Goal: Task Accomplishment & Management: Complete application form

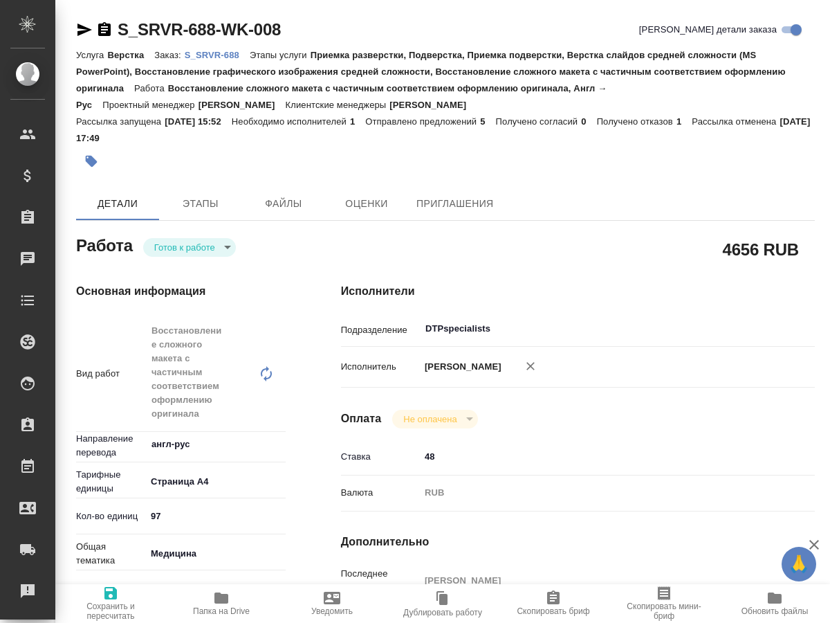
scroll to position [212, 0]
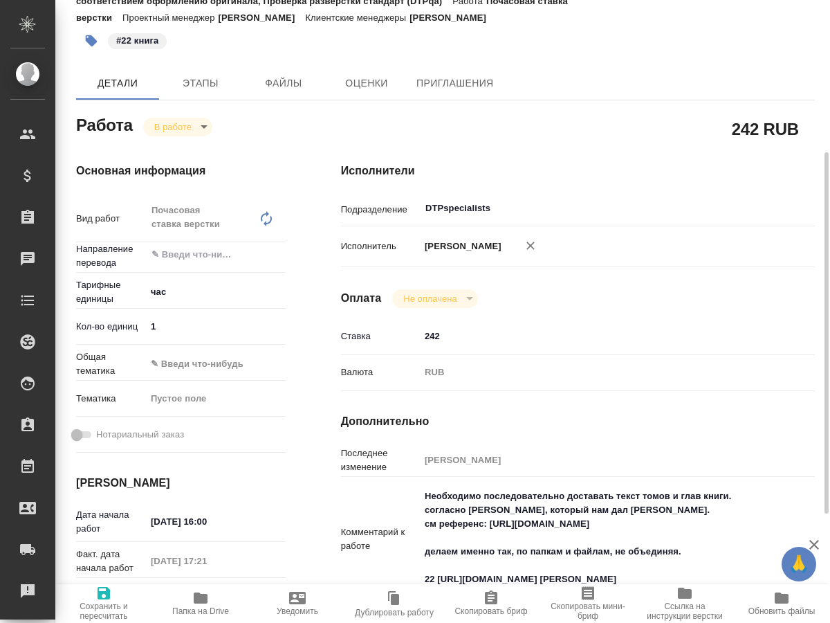
scroll to position [141, 0]
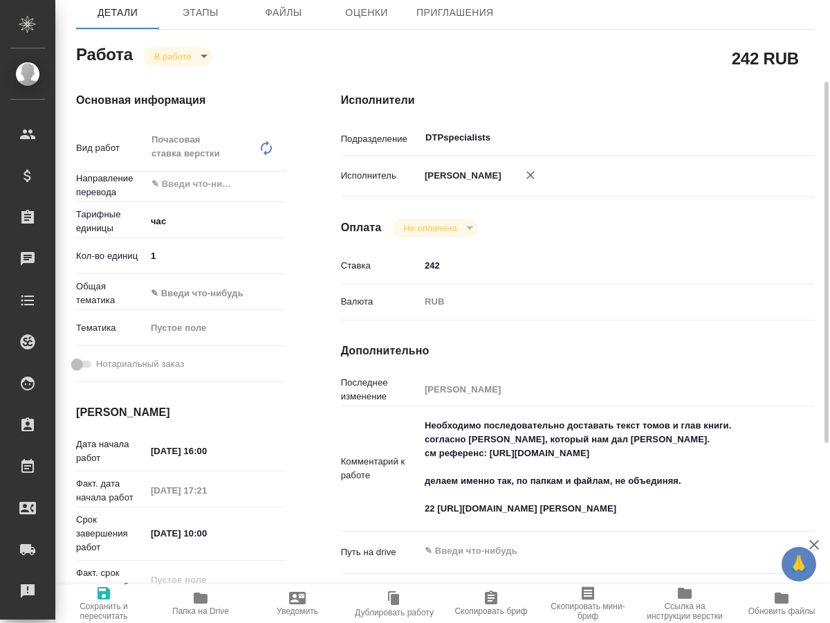
click at [200, 601] on icon "button" at bounding box center [201, 597] width 14 height 11
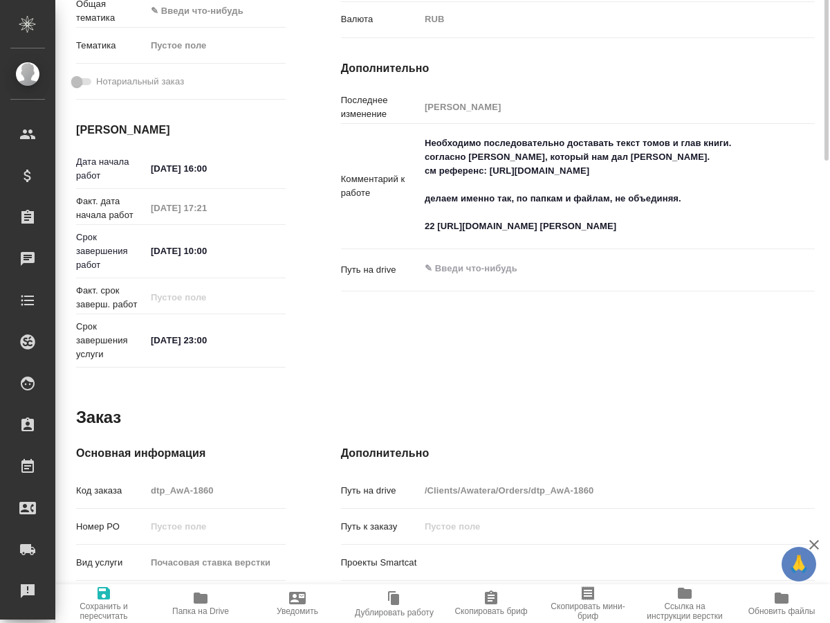
scroll to position [0, 0]
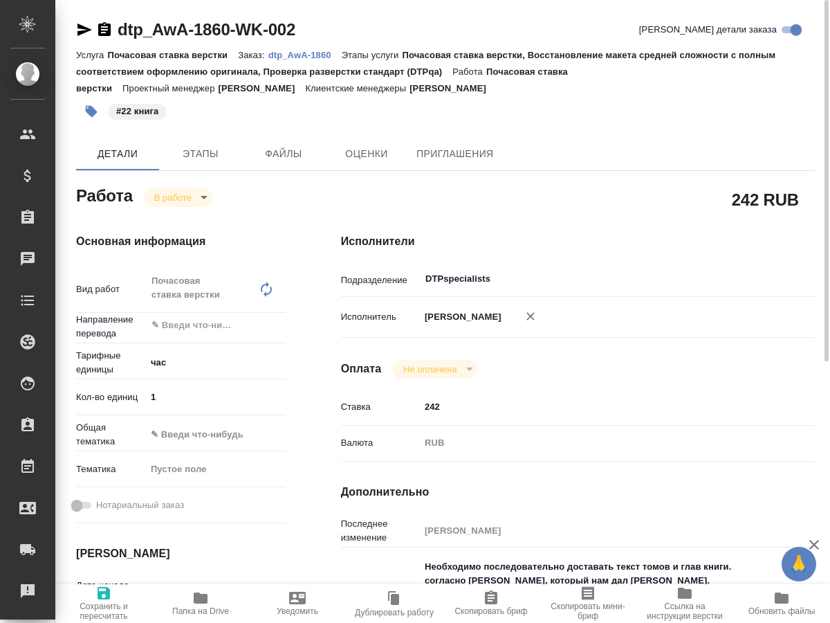
click at [82, 30] on icon "button" at bounding box center [84, 29] width 17 height 17
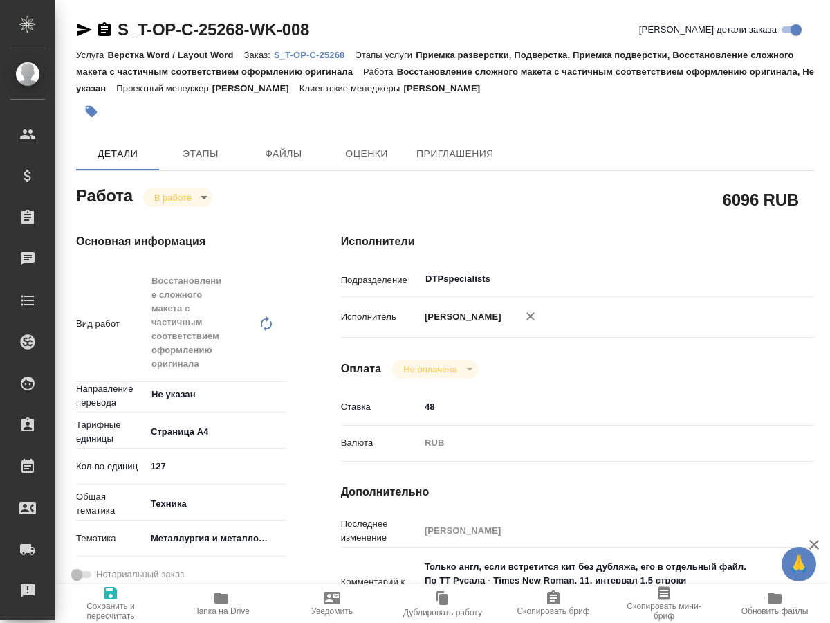
type textarea "x"
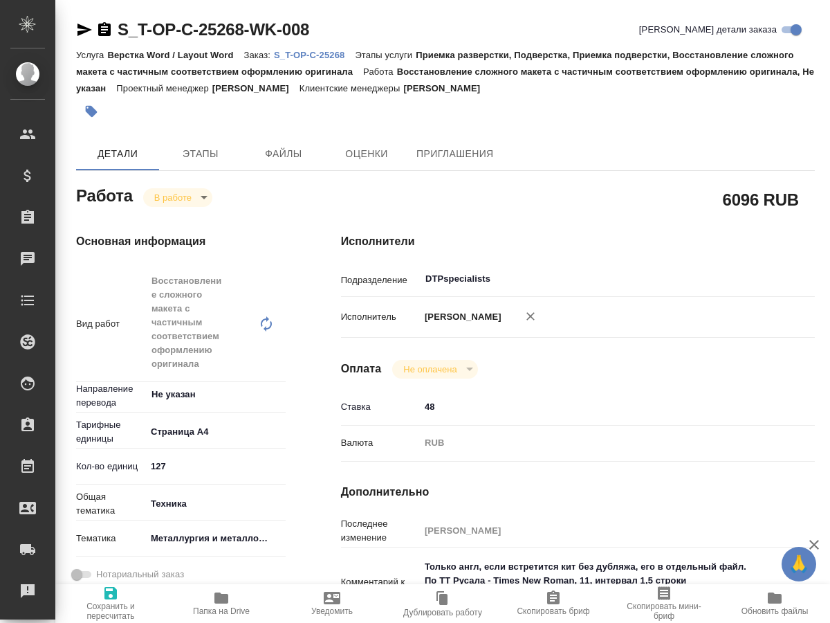
type textarea "x"
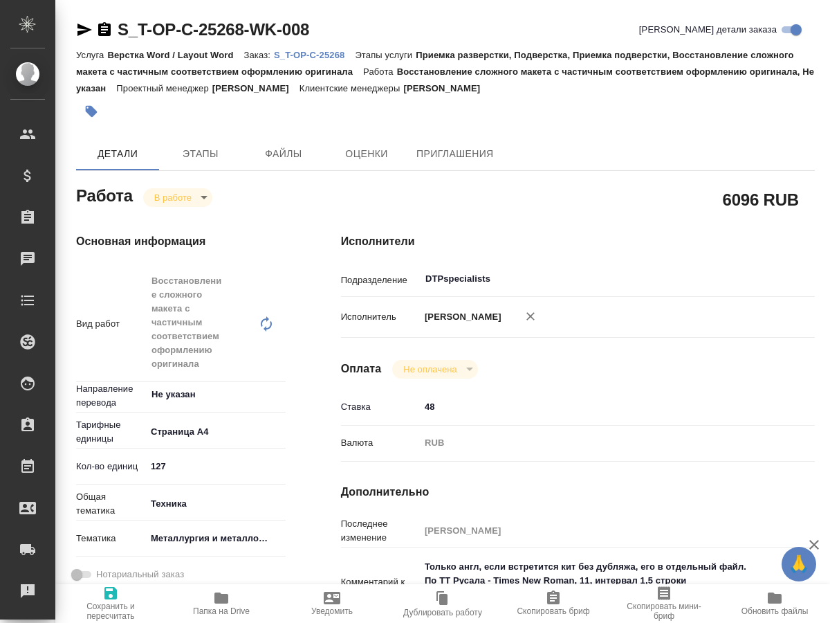
type textarea "x"
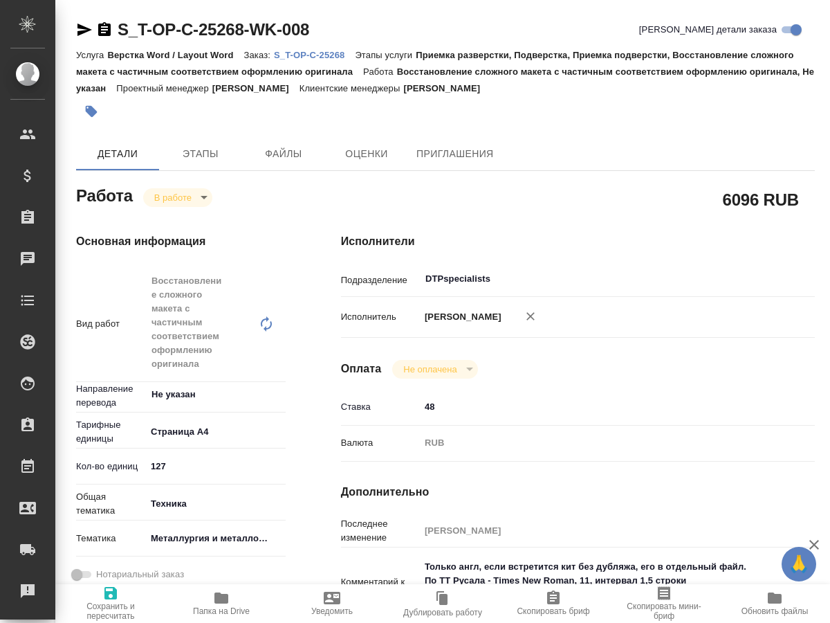
type textarea "x"
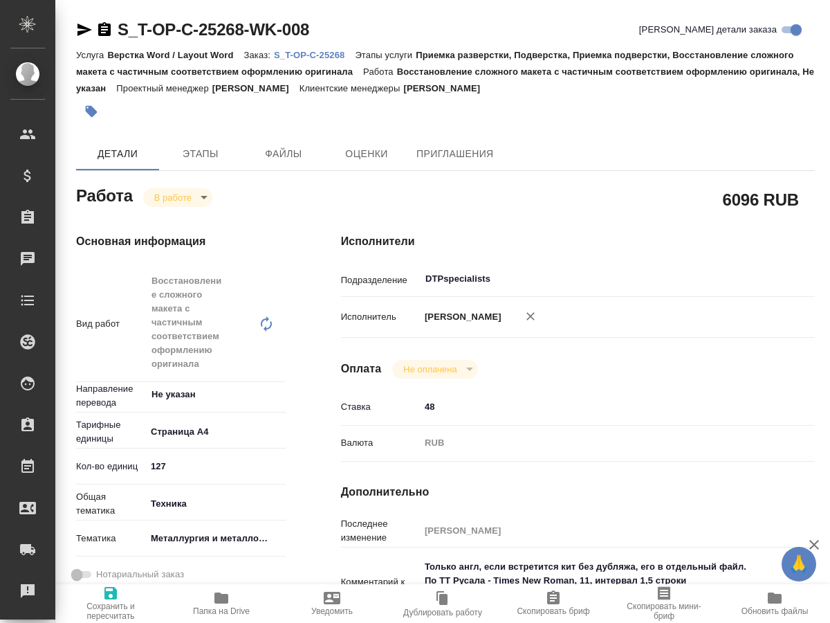
type textarea "x"
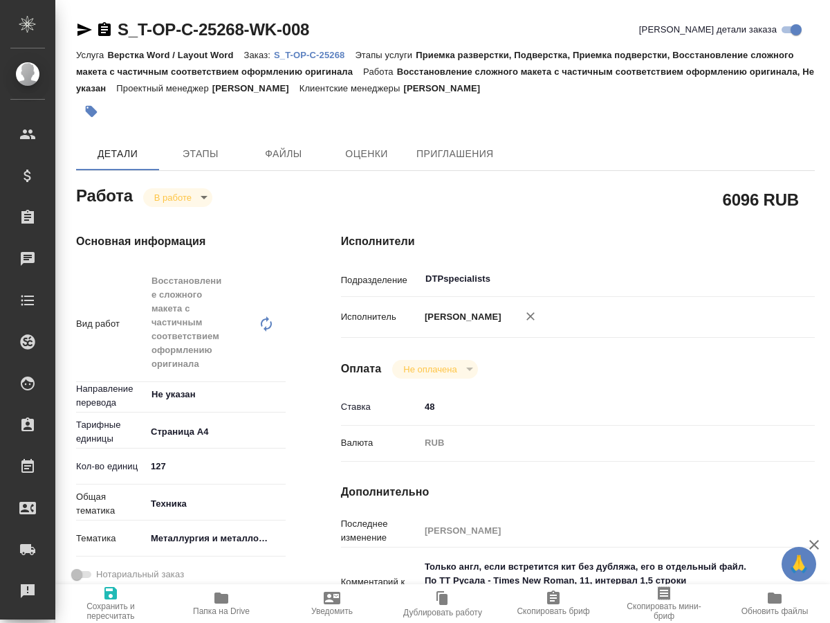
type textarea "x"
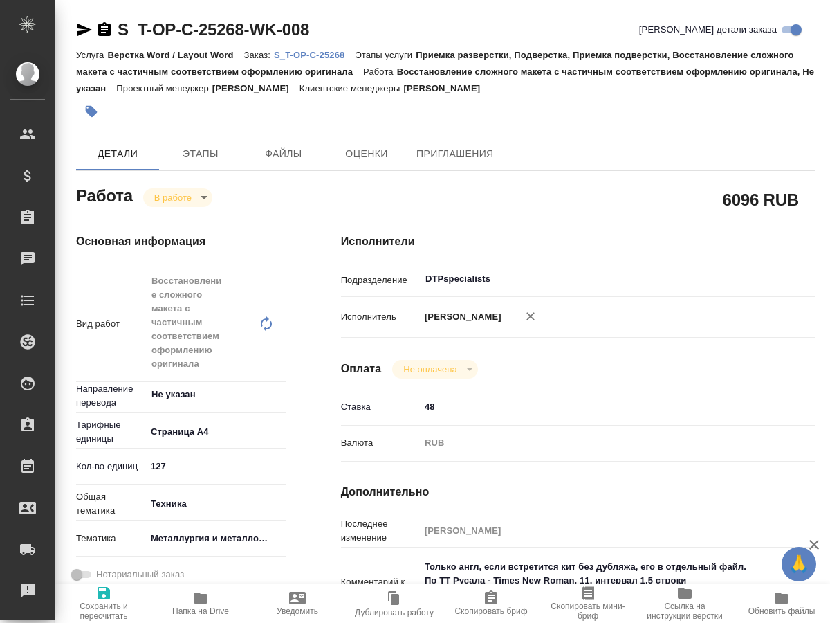
type textarea "x"
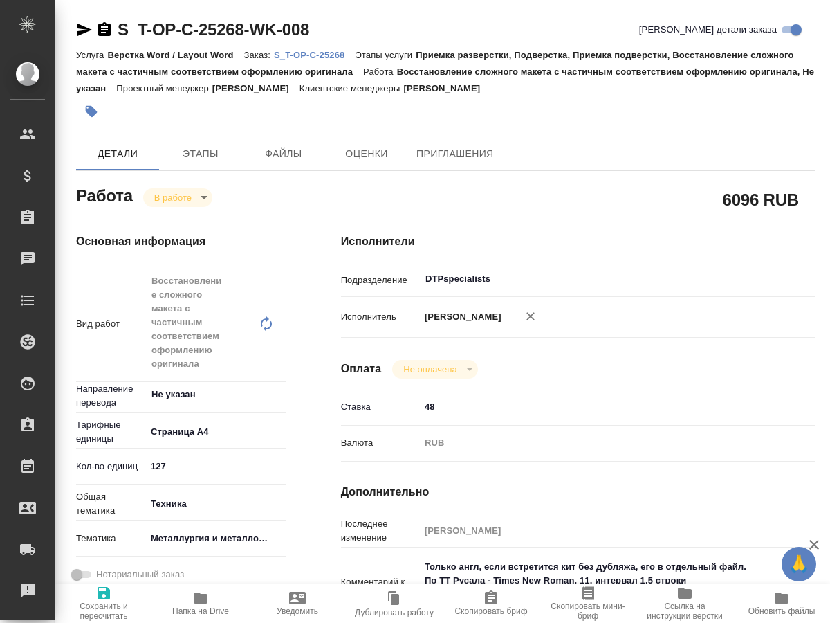
type textarea "x"
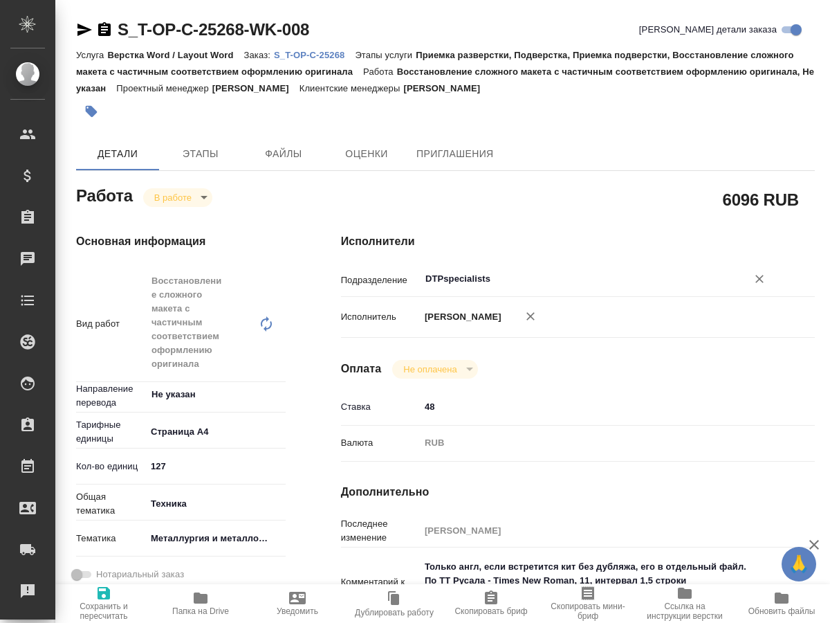
type textarea "x"
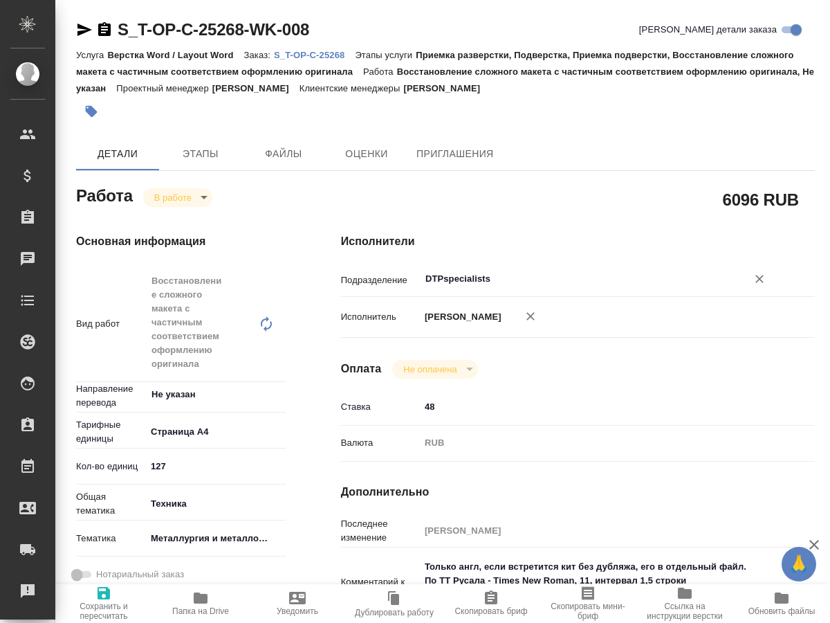
scroll to position [71, 0]
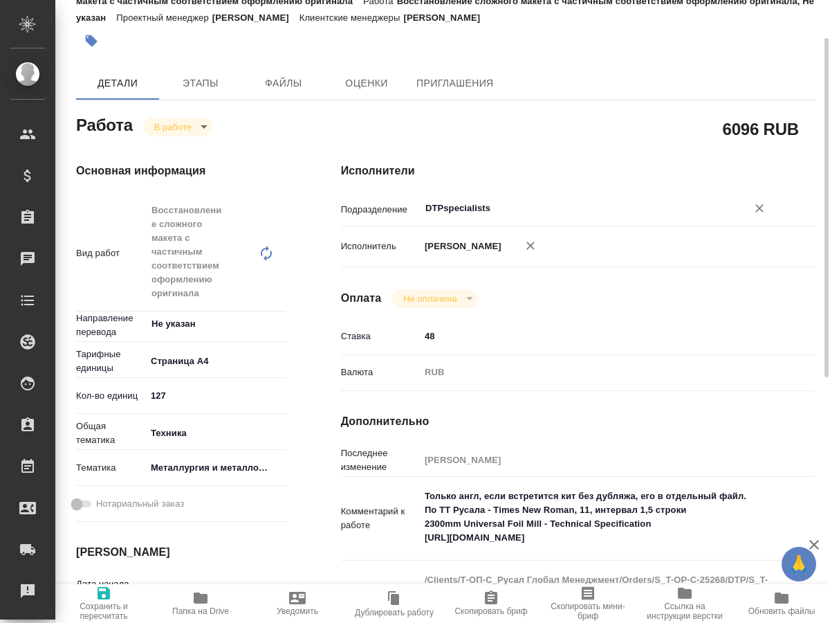
type textarea "x"
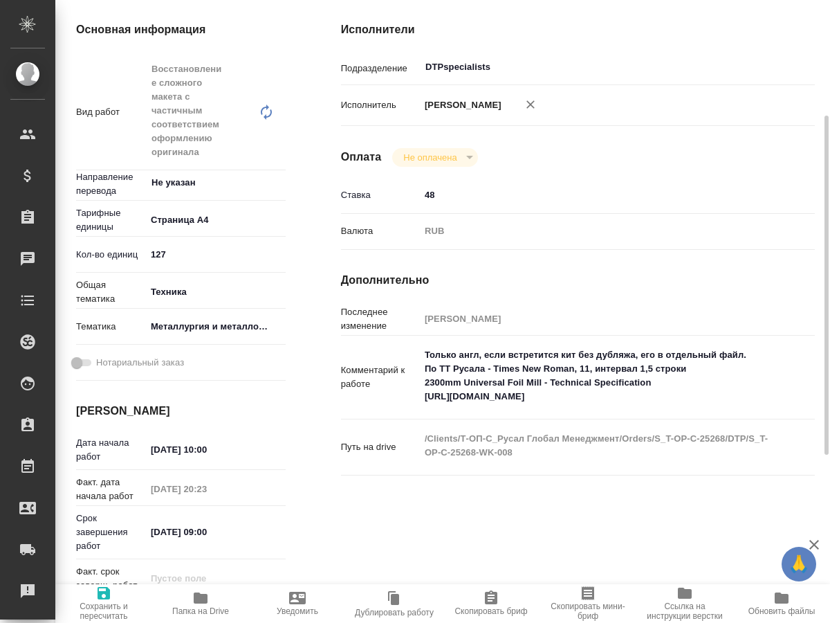
scroll to position [282, 0]
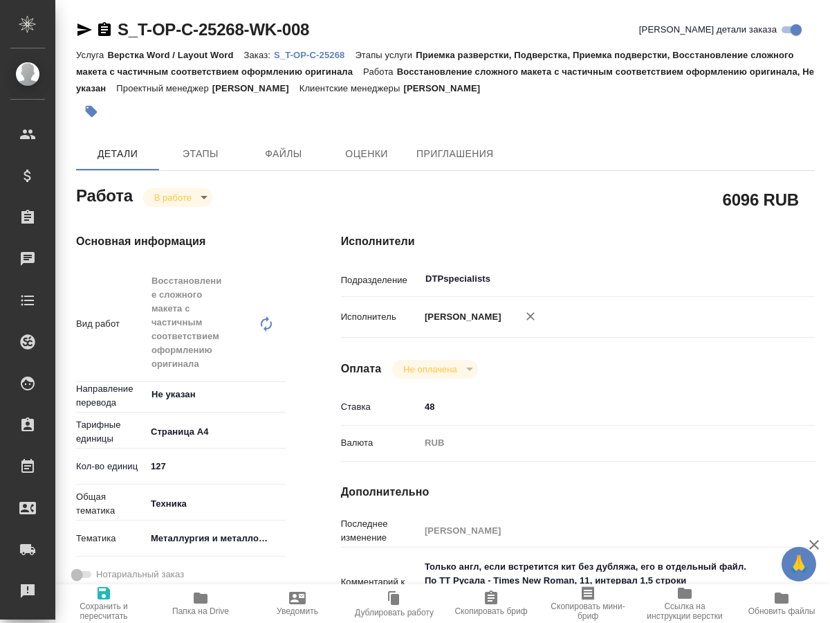
type textarea "x"
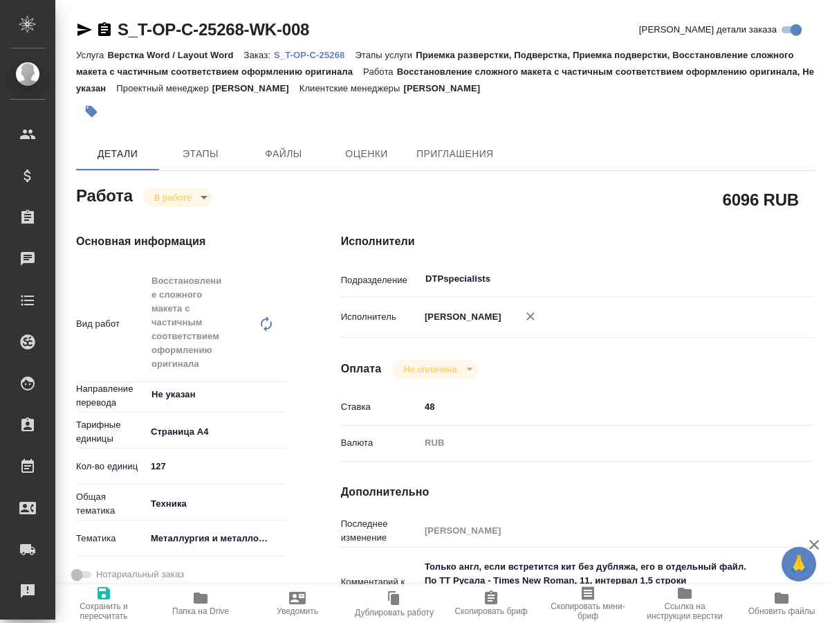
type textarea "x"
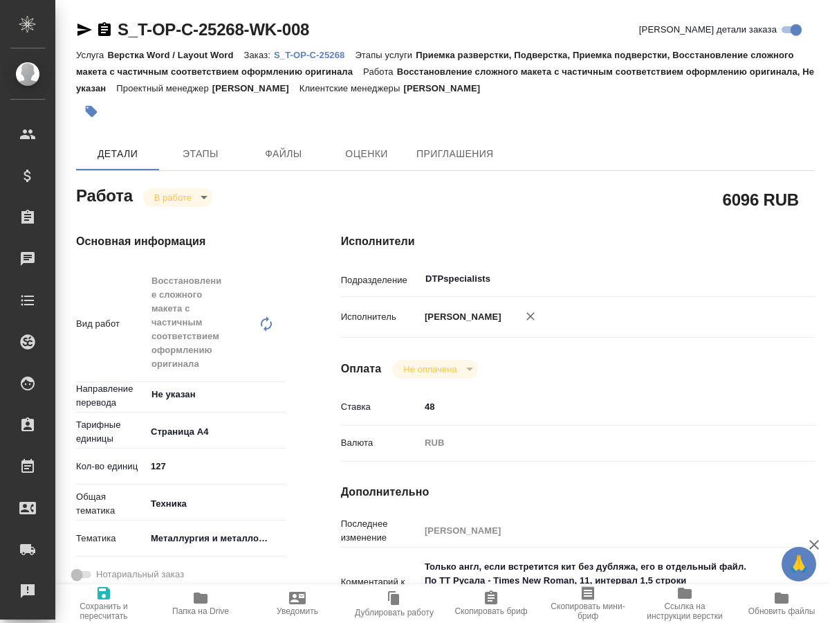
type textarea "x"
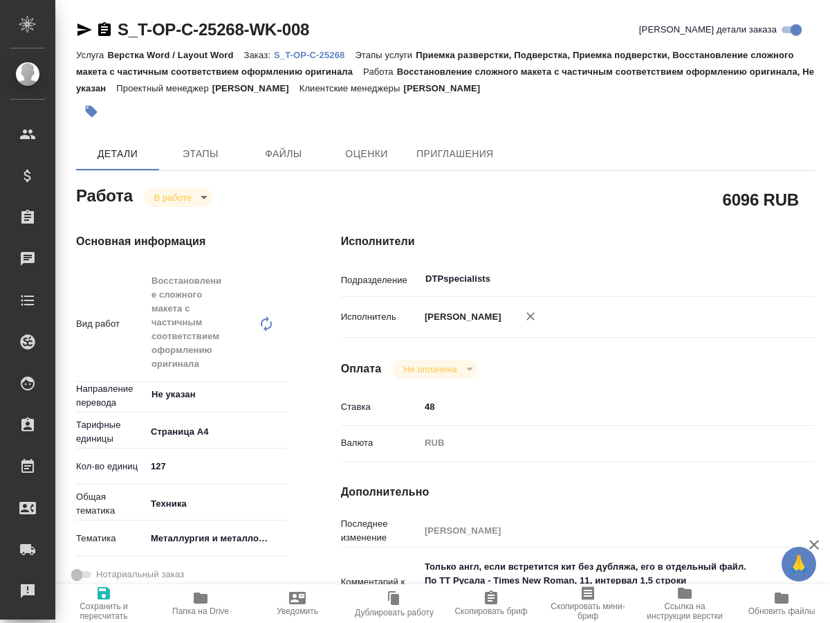
type textarea "x"
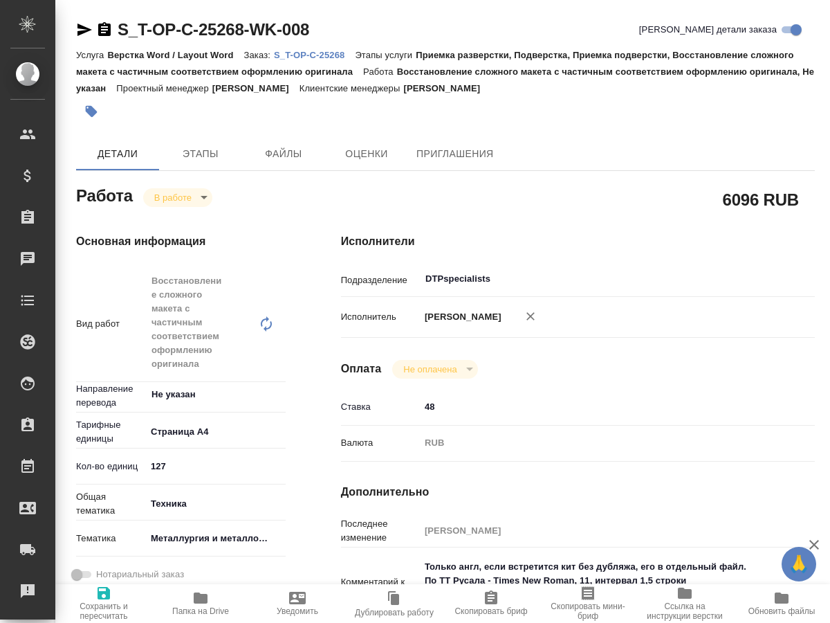
type textarea "x"
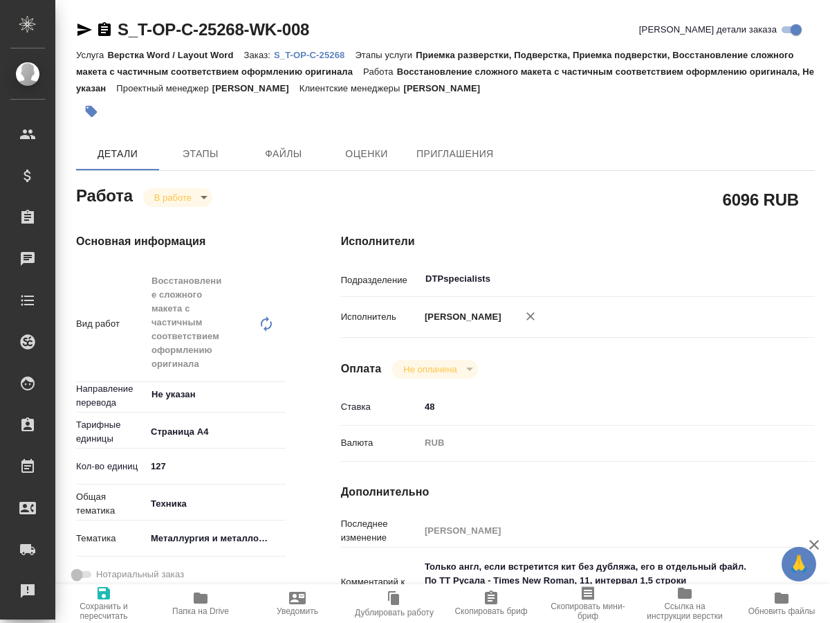
type textarea "x"
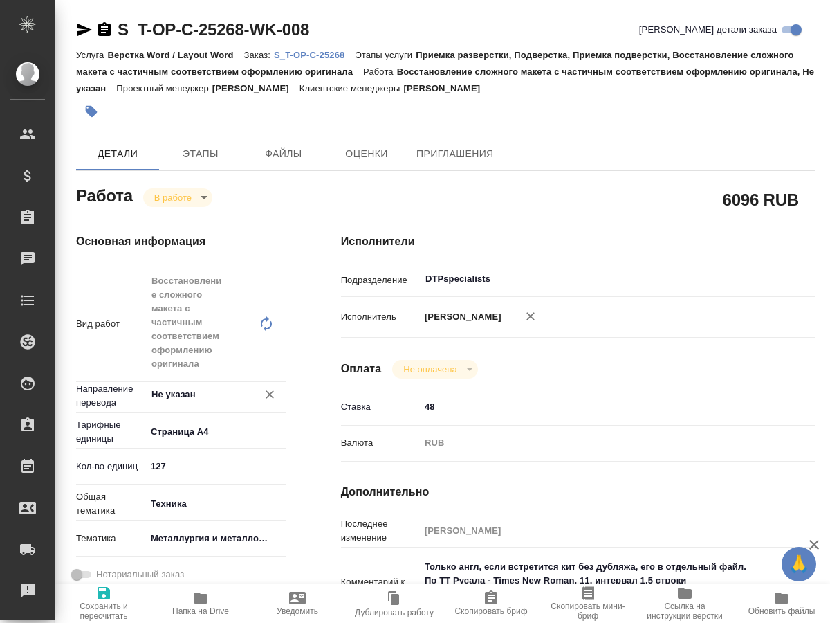
type textarea "x"
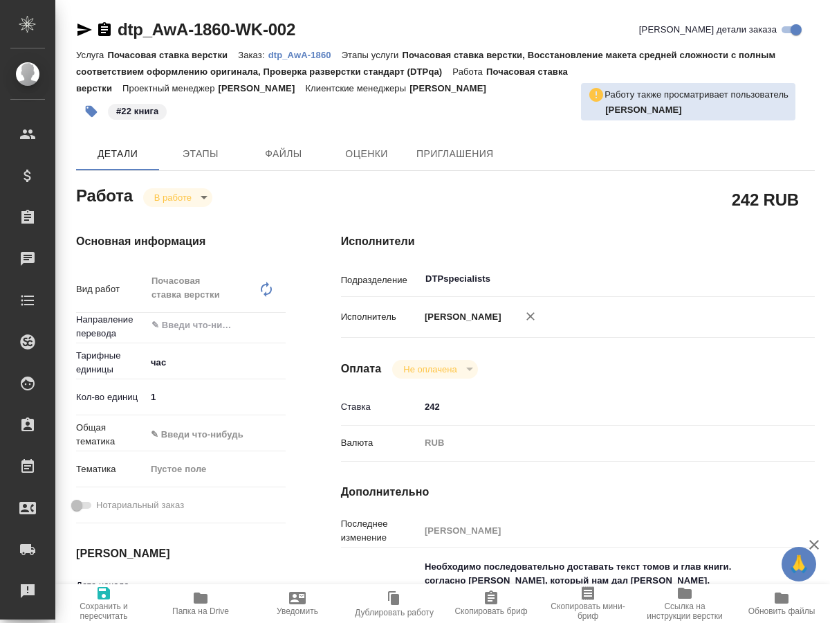
type textarea "x"
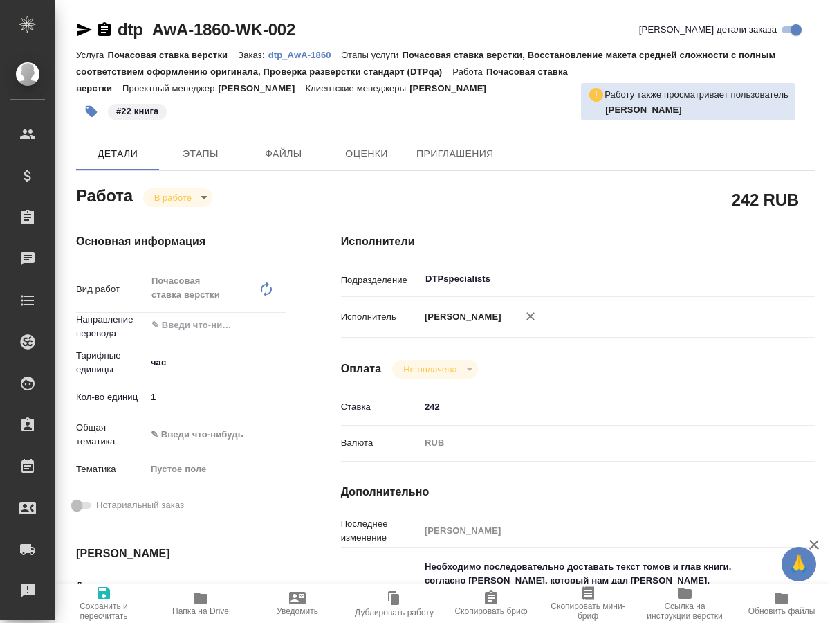
type textarea "x"
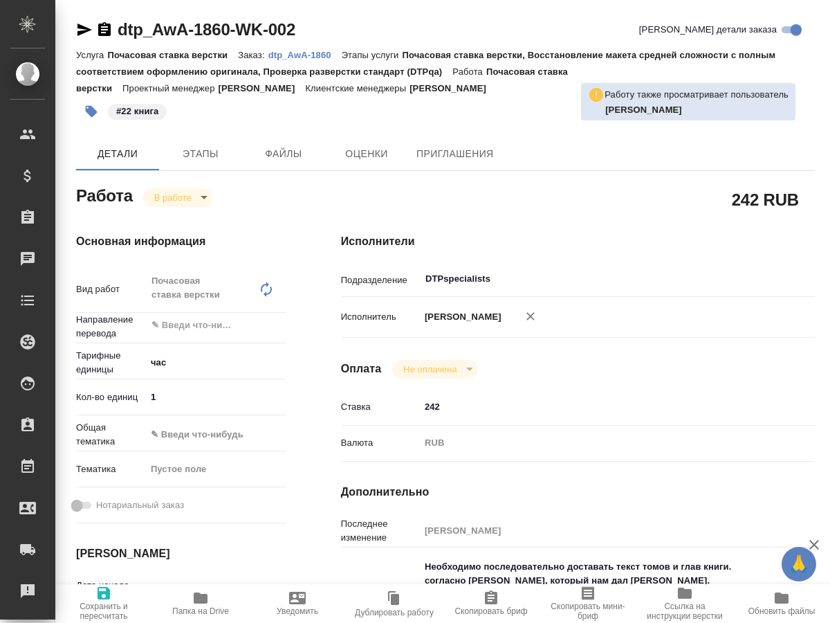
type textarea "x"
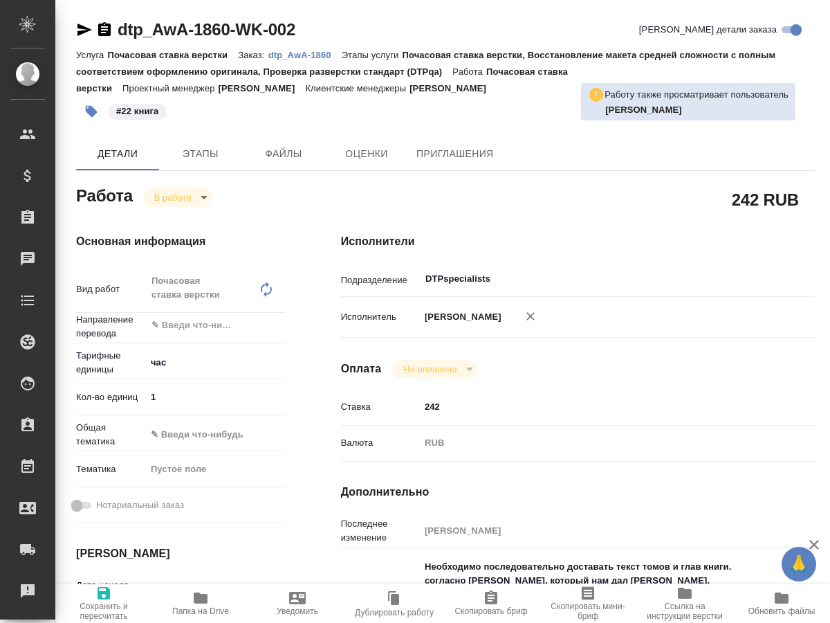
type textarea "x"
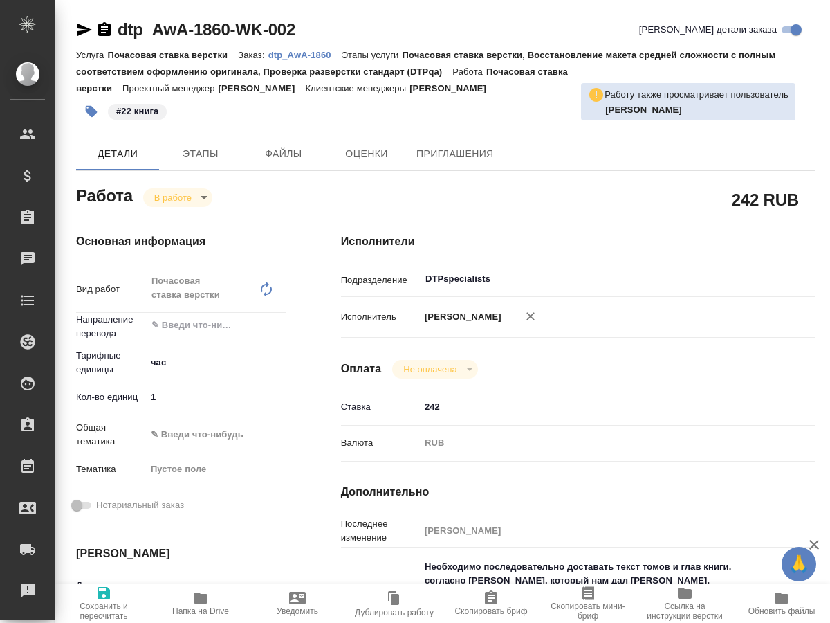
type textarea "x"
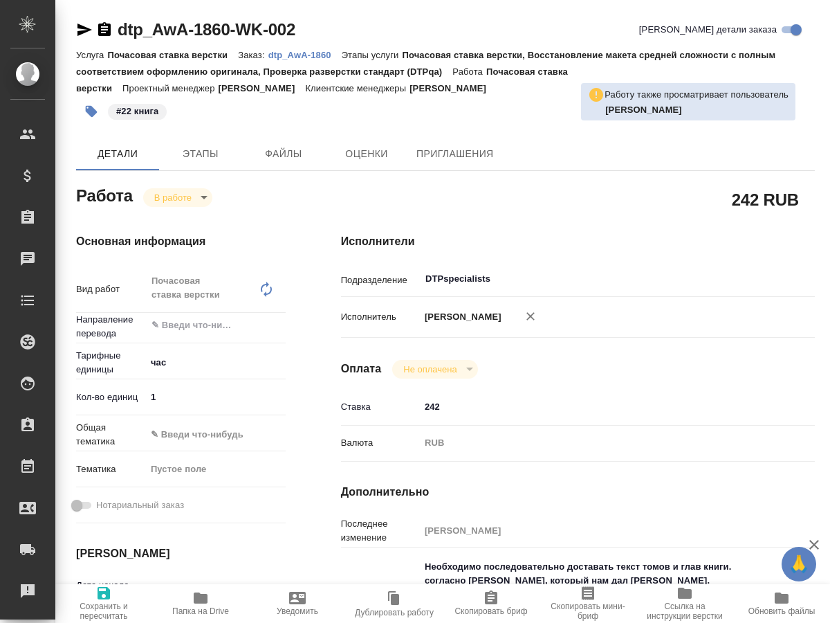
type textarea "x"
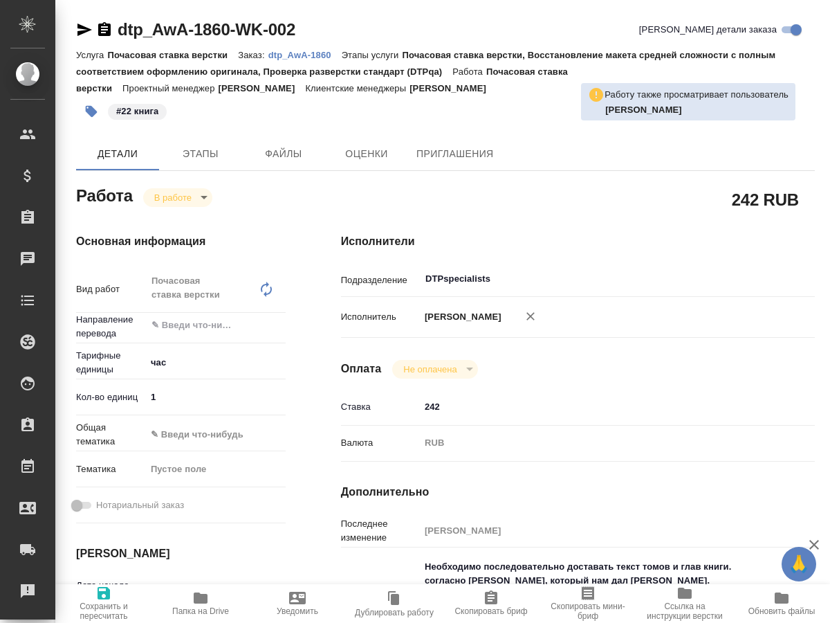
type textarea "x"
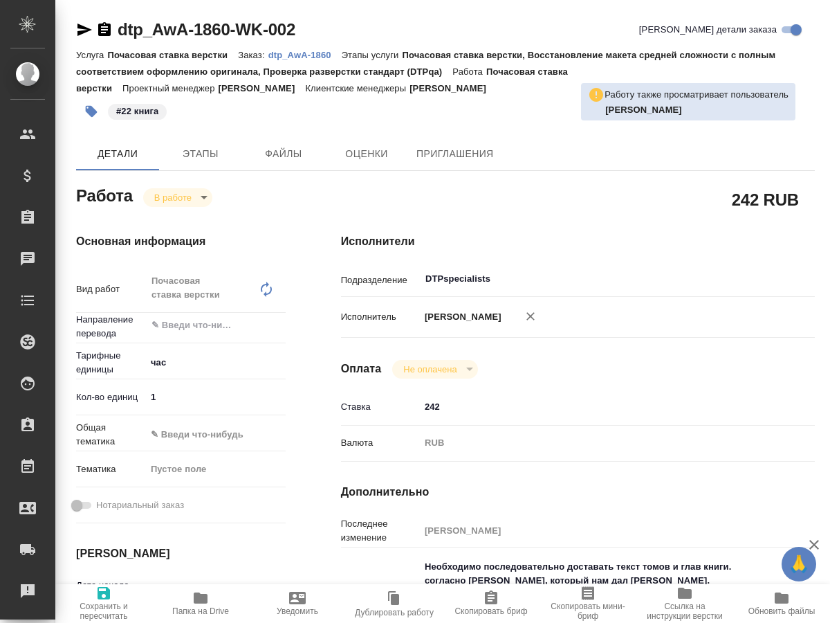
type textarea "x"
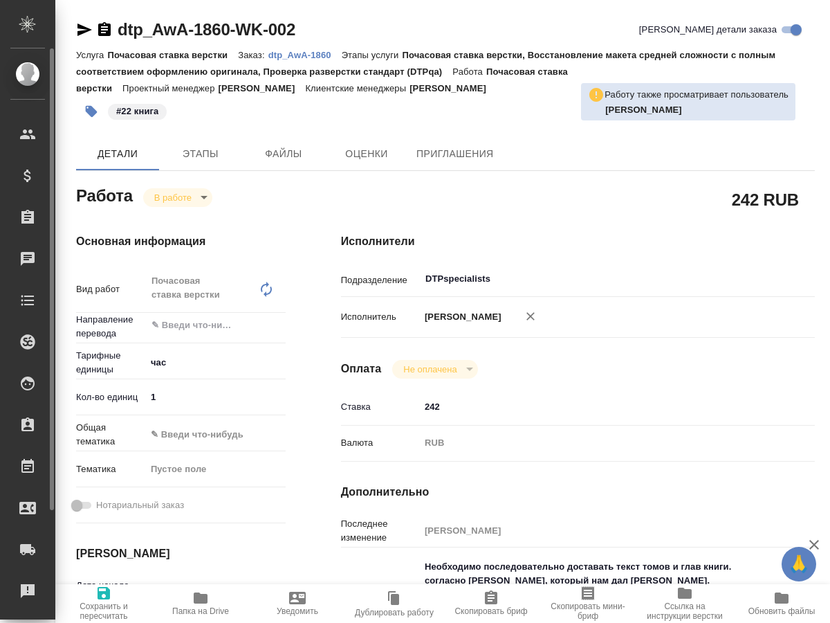
type textarea "x"
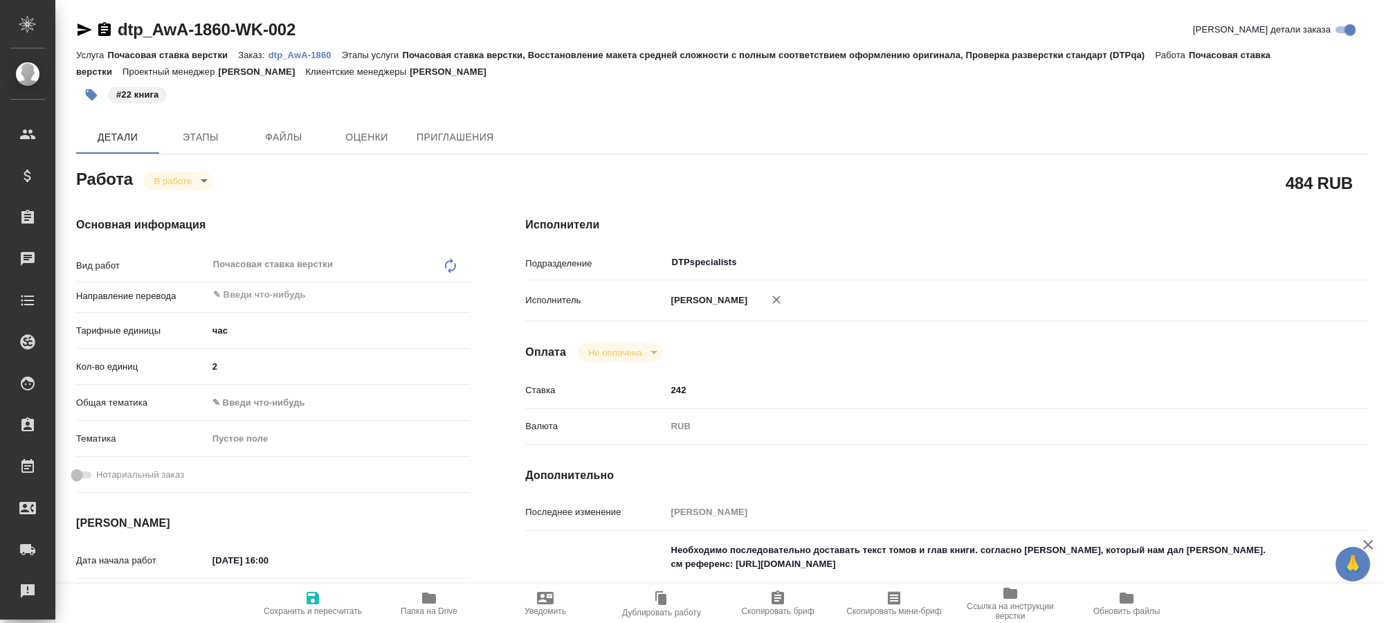
type textarea "x"
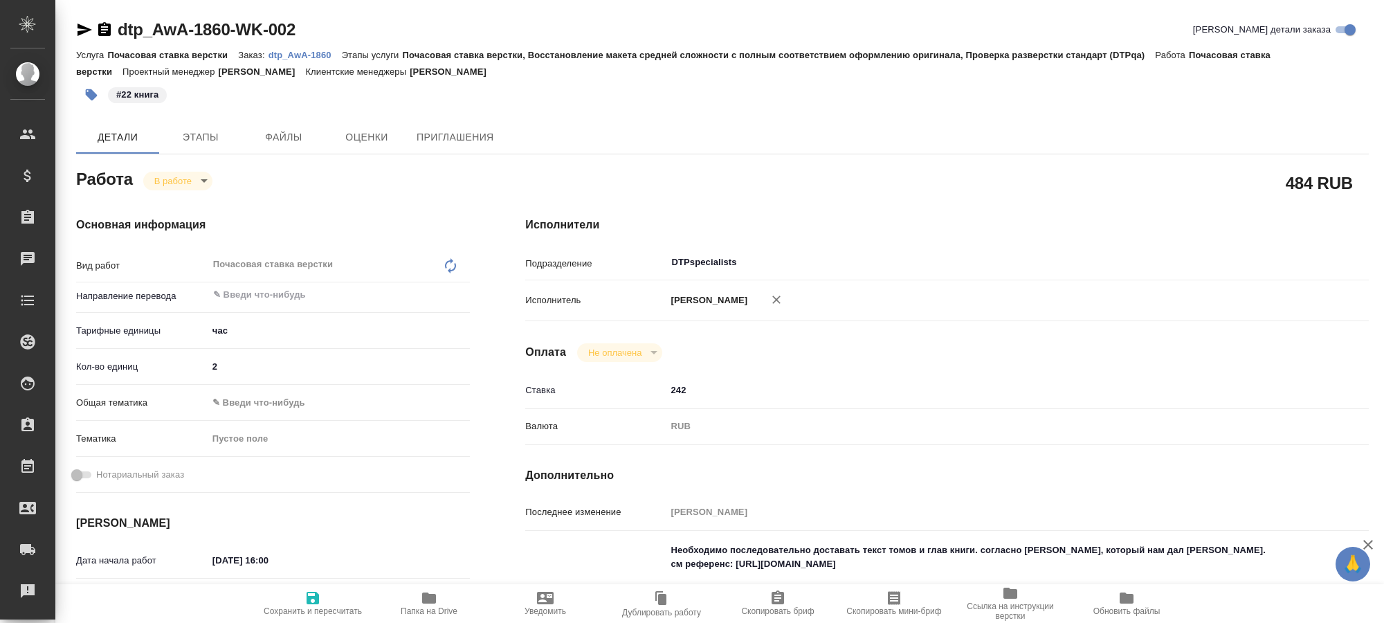
type textarea "x"
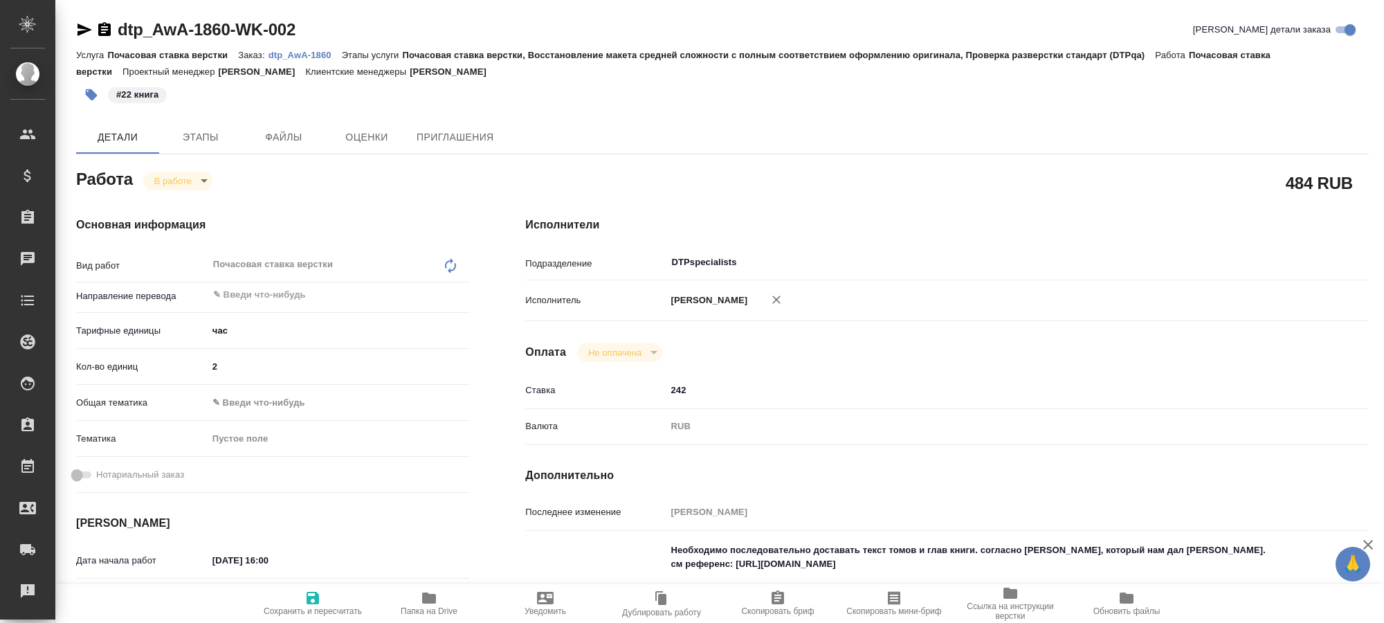
type textarea "x"
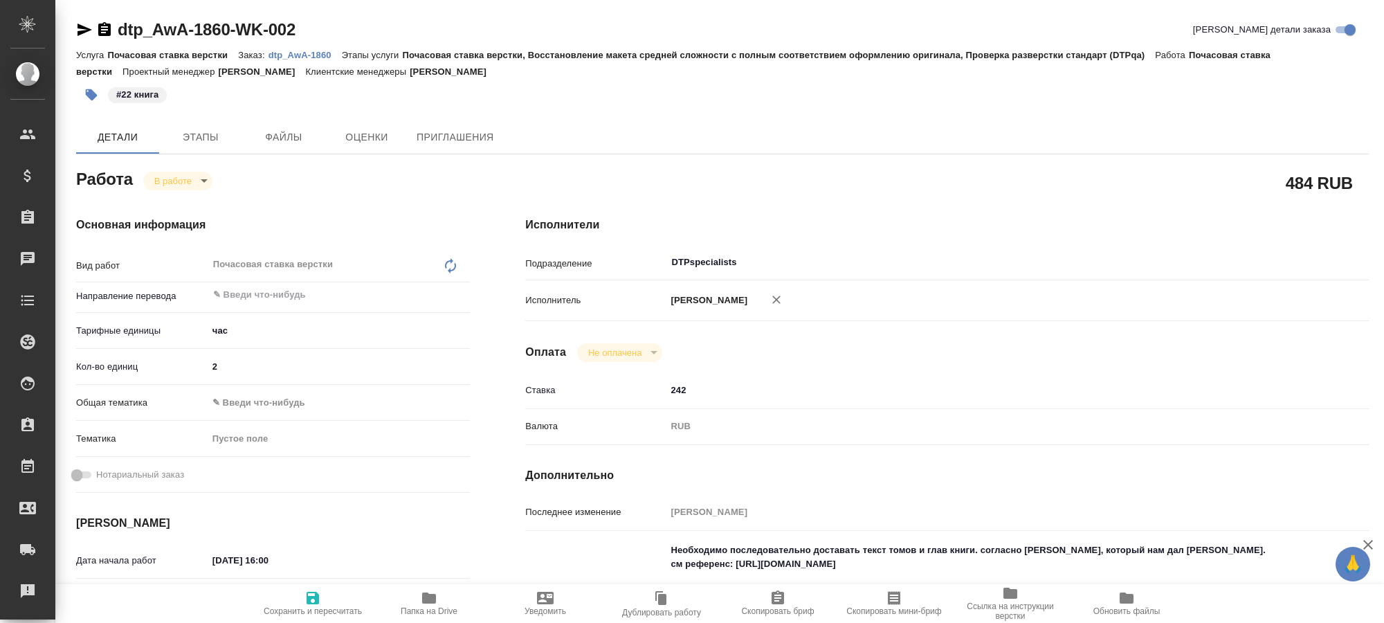
type textarea "x"
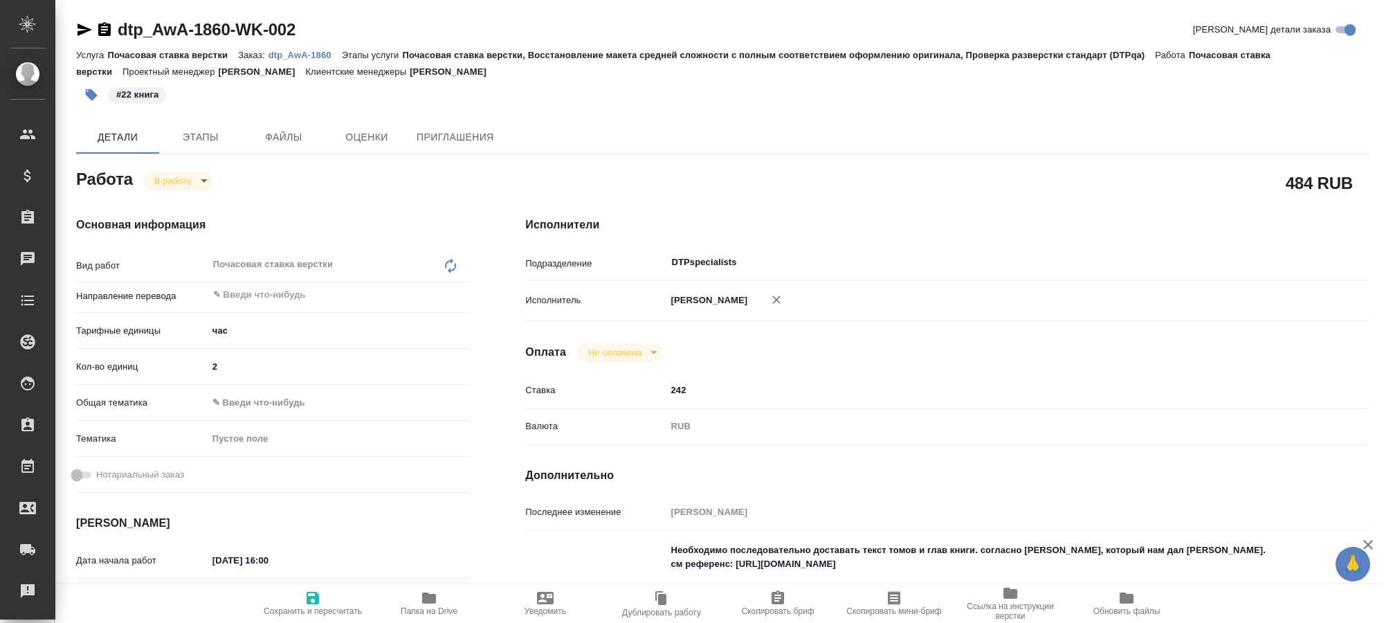
type textarea "x"
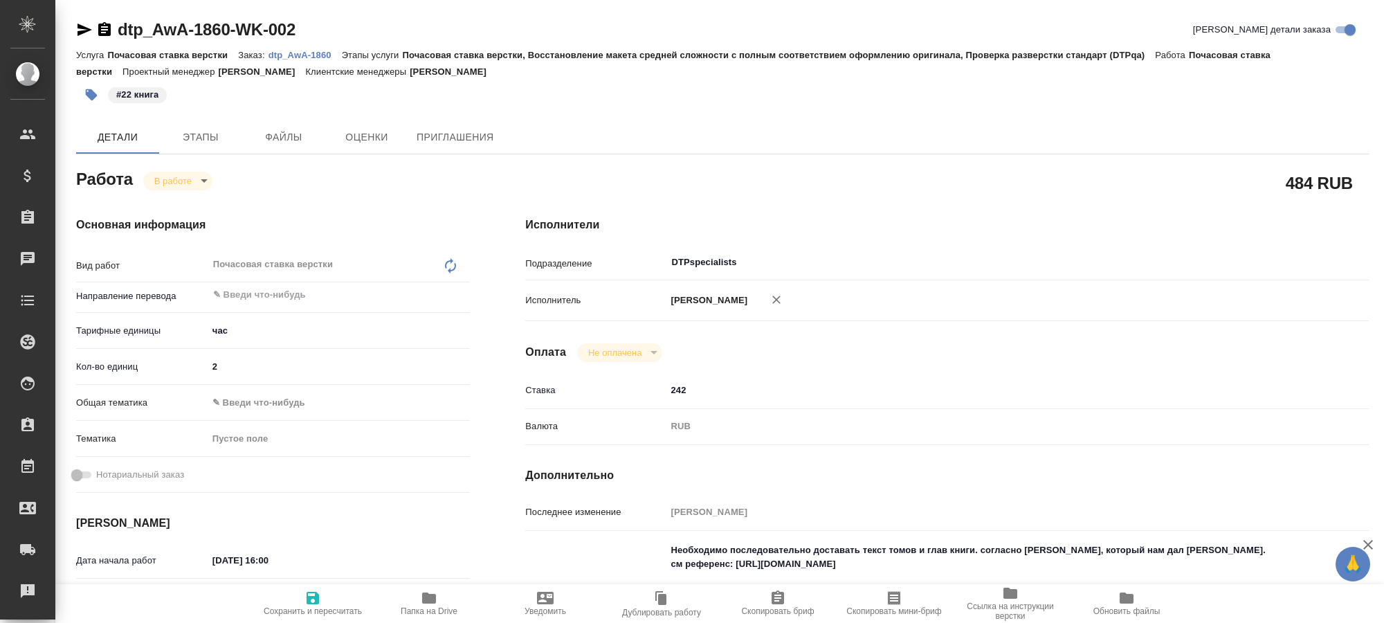
type textarea "x"
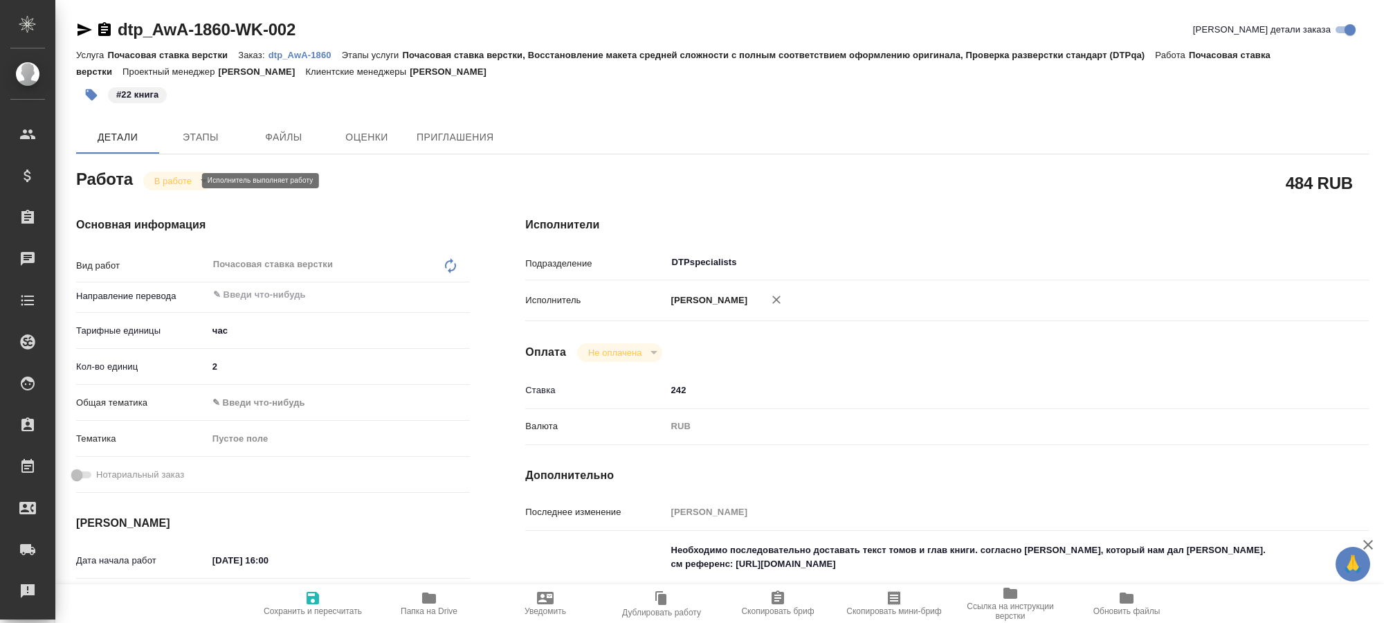
type textarea "x"
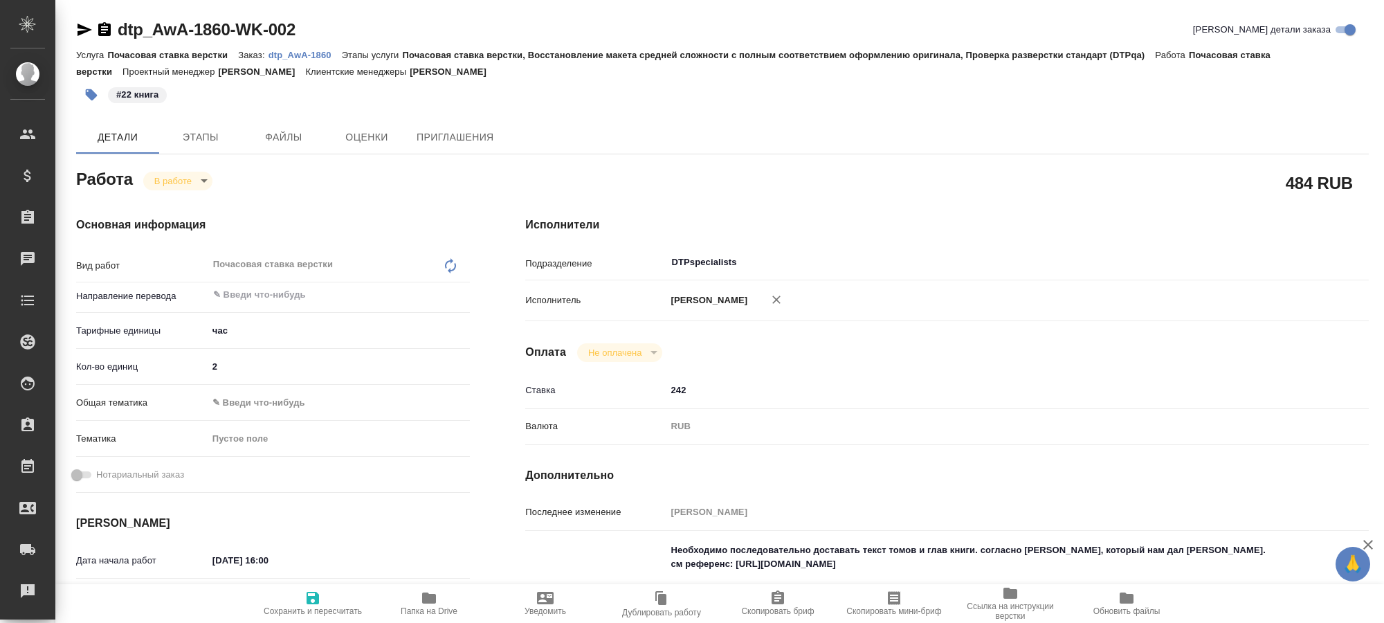
click at [203, 180] on body "🙏 .cls-1 fill:#fff; AWATERA Kucherenko Oksana Клиенты Спецификации Заказы Чаты …" at bounding box center [692, 311] width 1384 height 623
type textarea "x"
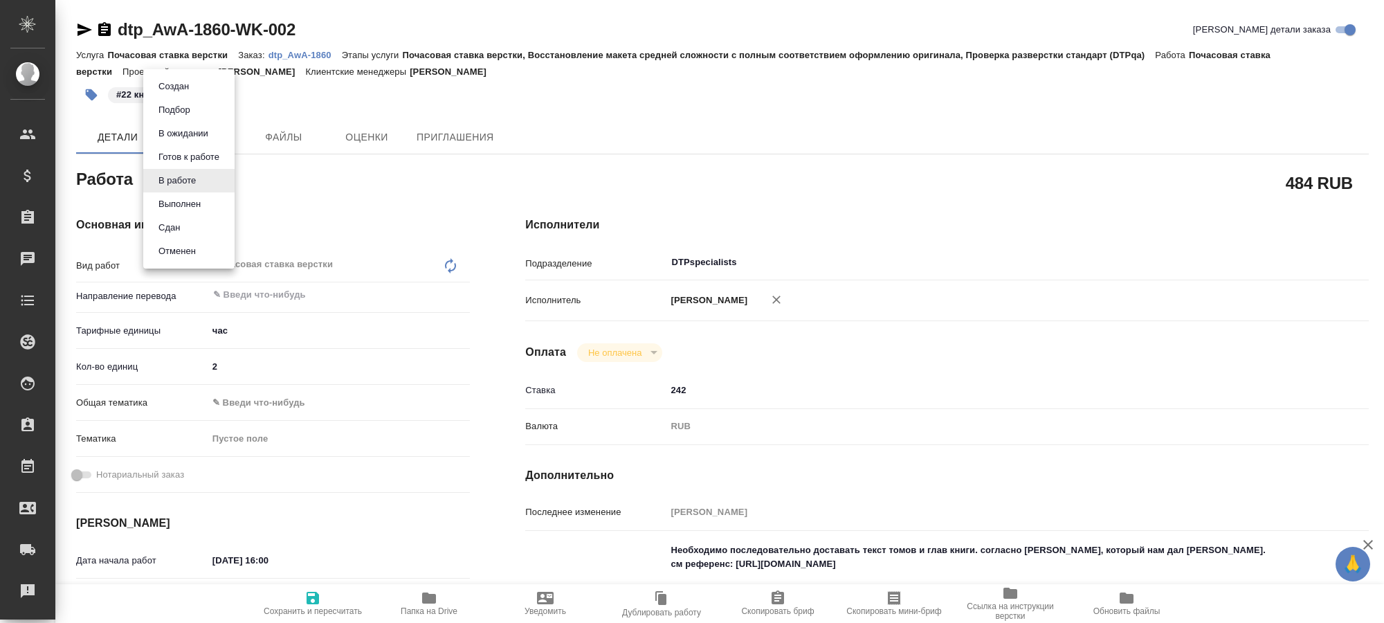
type textarea "x"
click at [192, 202] on button "Выполнен" at bounding box center [179, 204] width 51 height 15
type textarea "x"
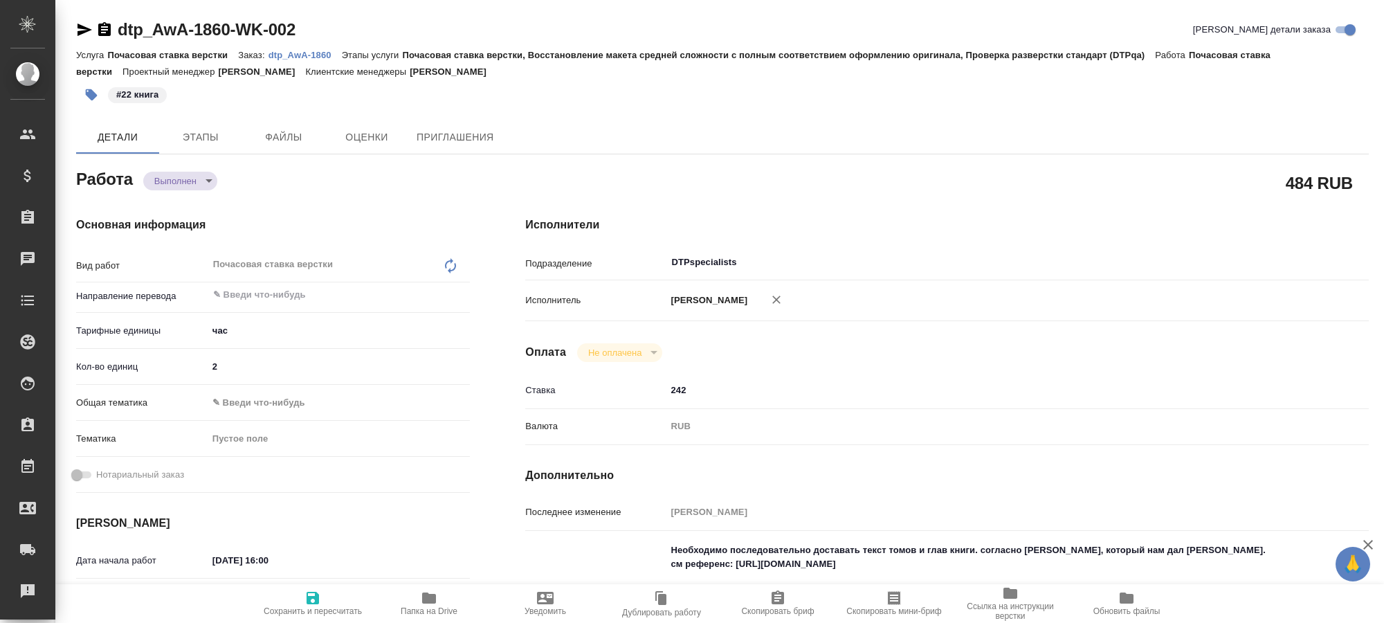
type textarea "x"
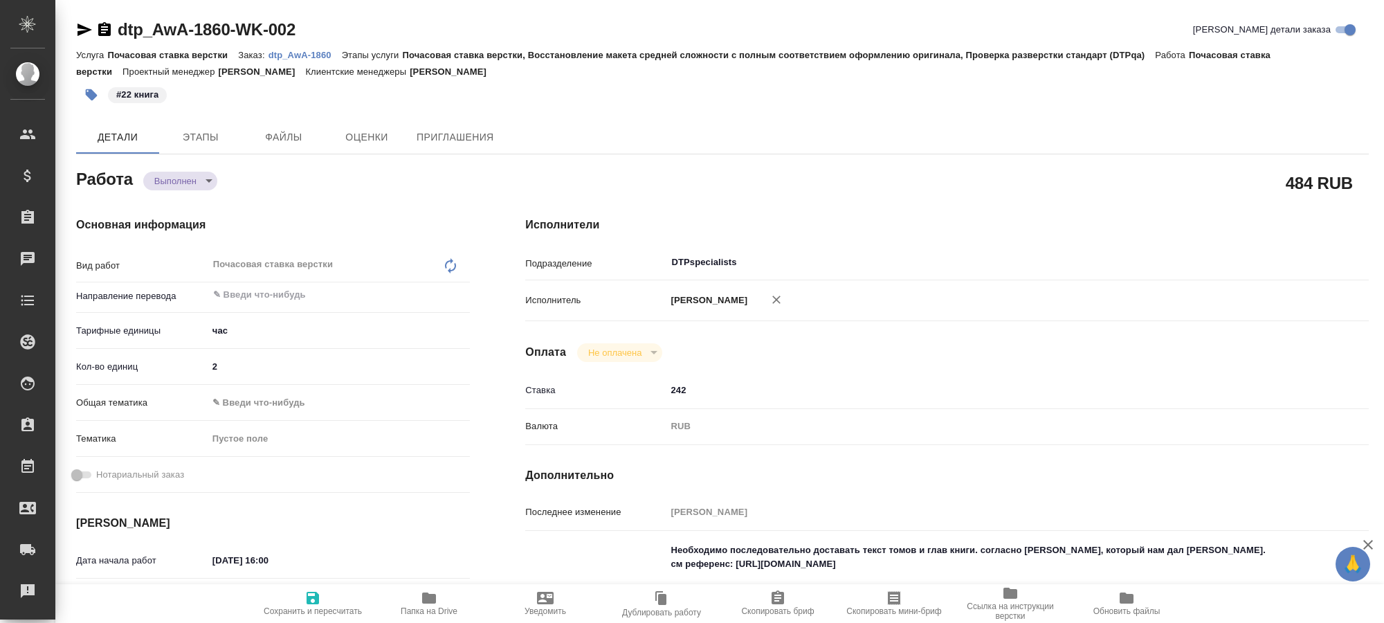
type textarea "x"
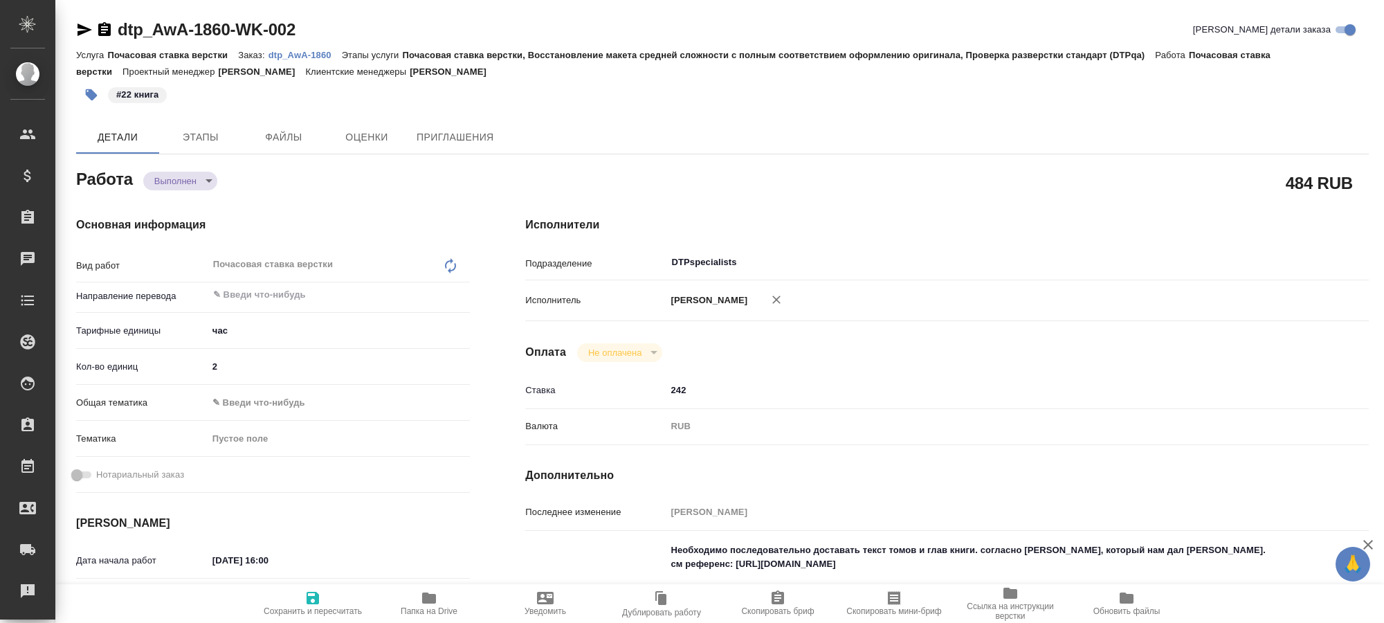
type textarea "x"
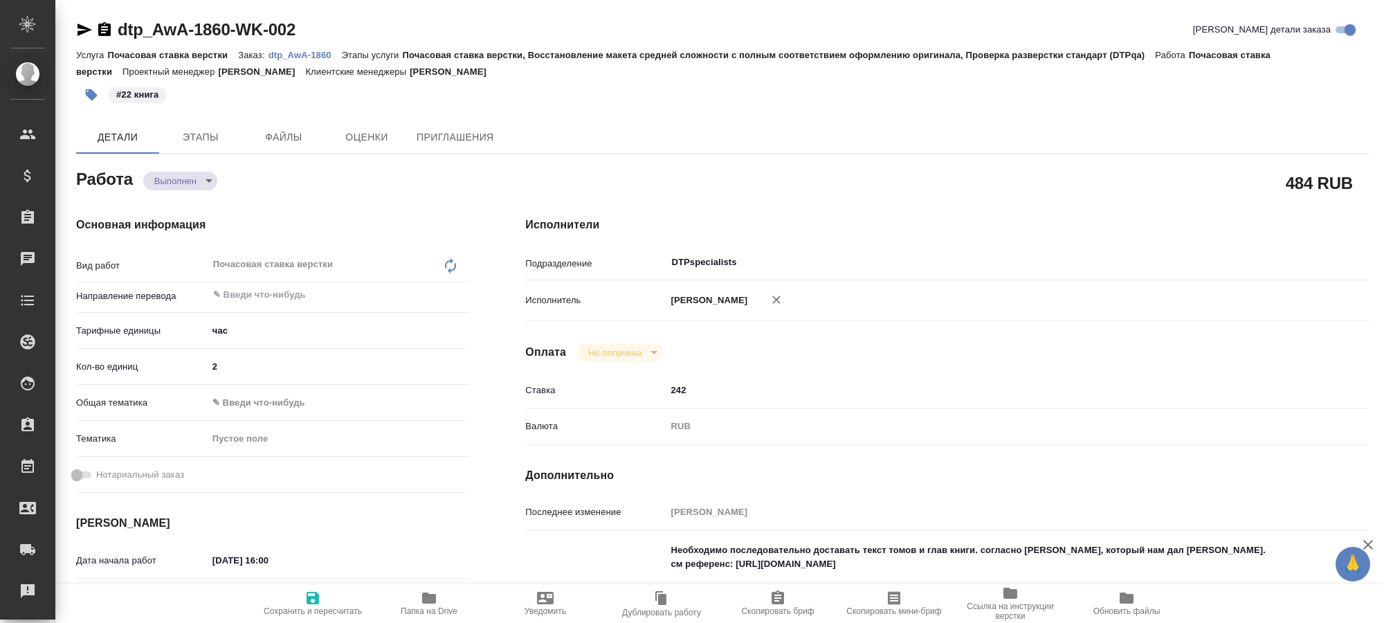
type textarea "x"
